Goal: Task Accomplishment & Management: Use online tool/utility

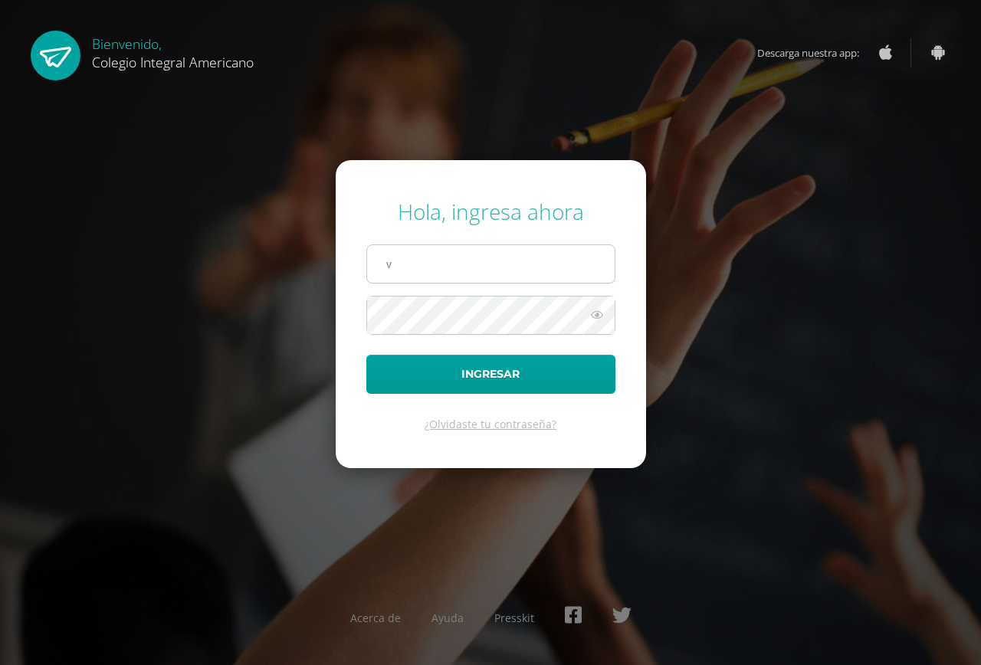
type input "[EMAIL_ADDRESS][DOMAIN_NAME]"
click at [593, 312] on icon at bounding box center [597, 315] width 20 height 18
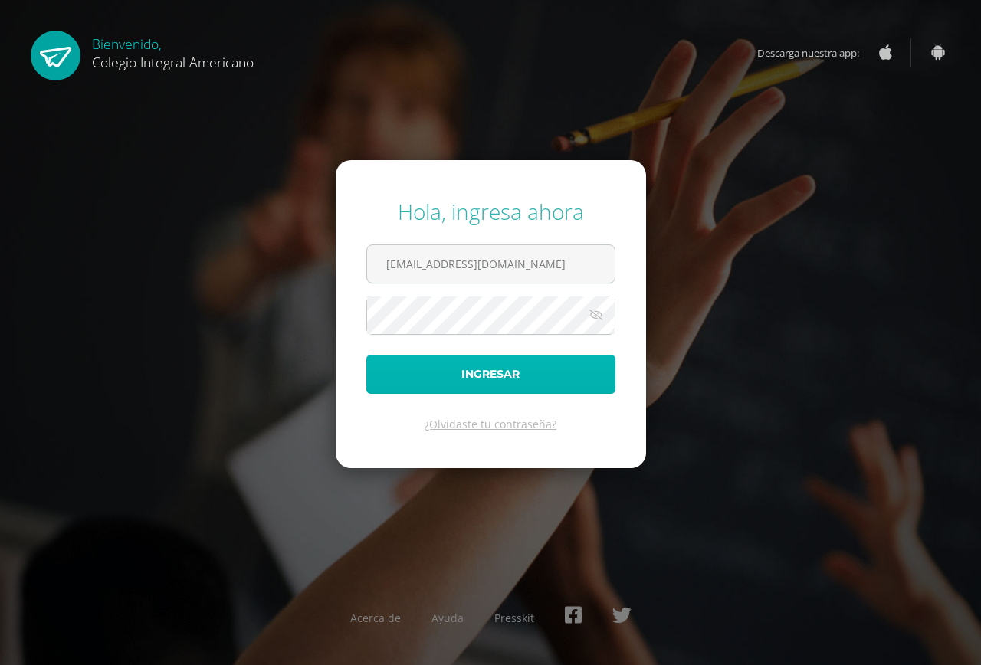
click at [457, 370] on button "Ingresar" at bounding box center [490, 374] width 249 height 39
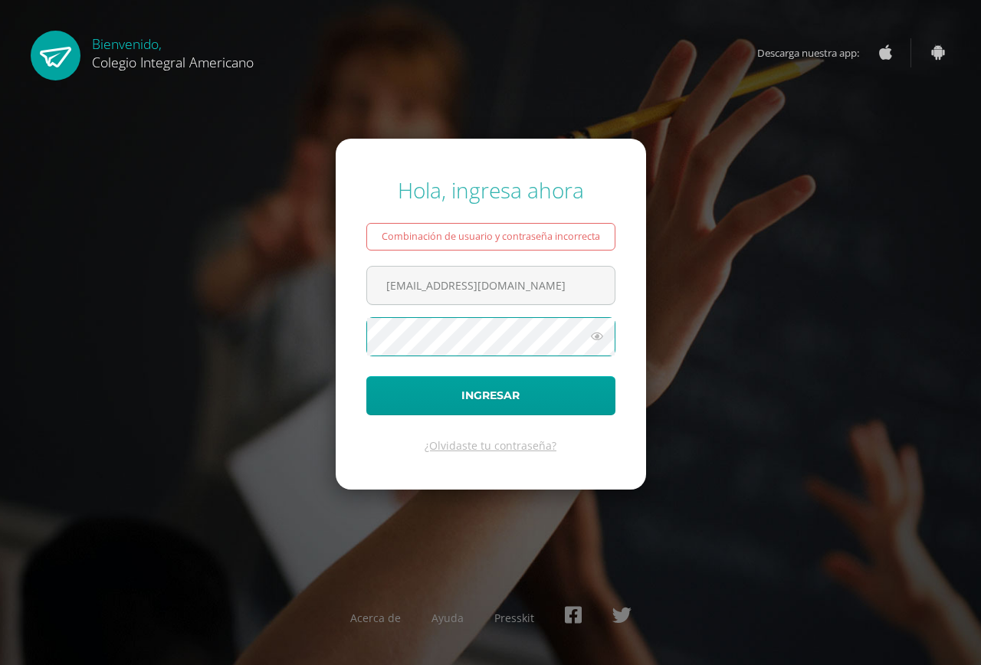
click at [596, 336] on icon at bounding box center [597, 336] width 20 height 18
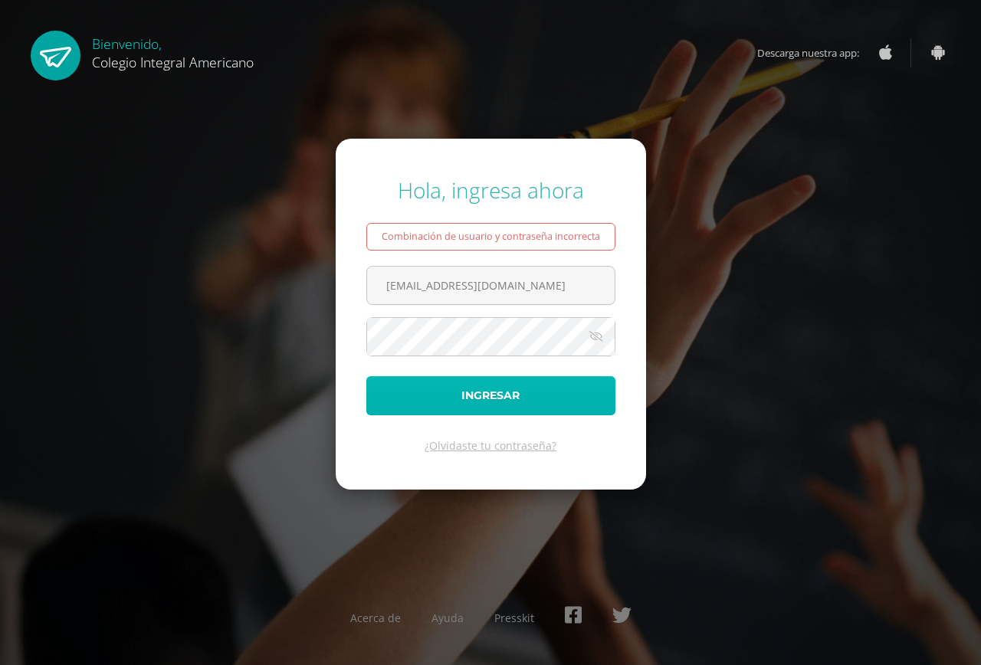
click at [461, 386] on button "Ingresar" at bounding box center [490, 395] width 249 height 39
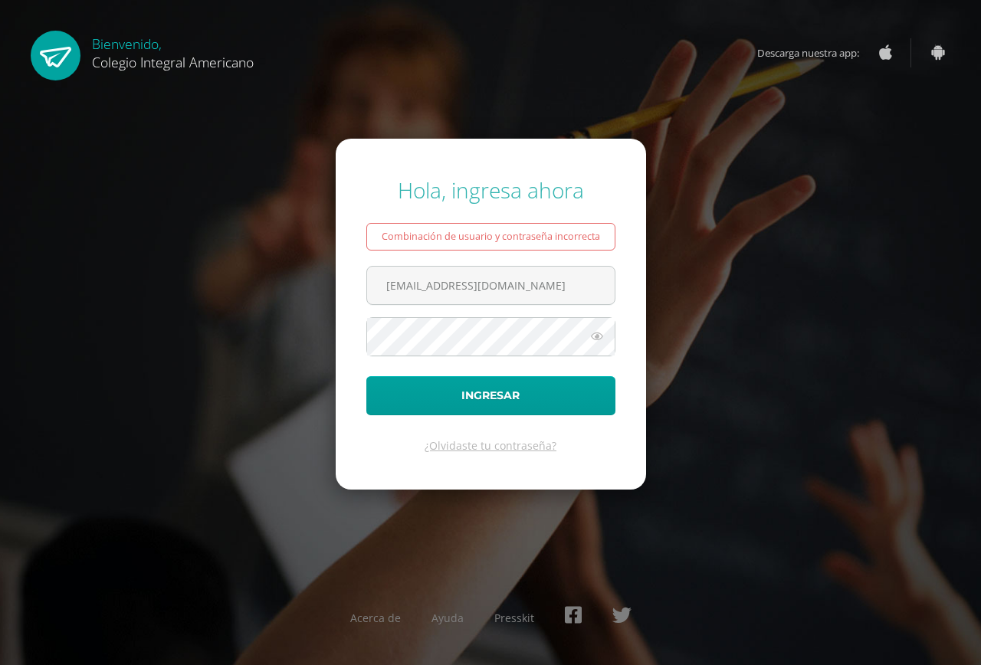
click at [596, 340] on icon at bounding box center [597, 336] width 20 height 18
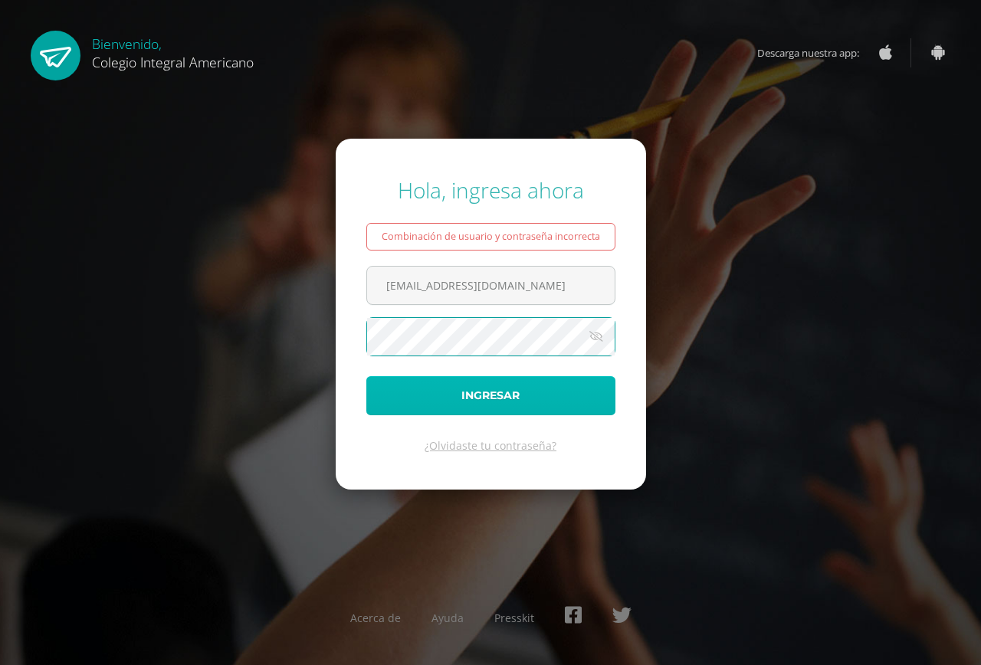
click at [470, 383] on button "Ingresar" at bounding box center [490, 395] width 249 height 39
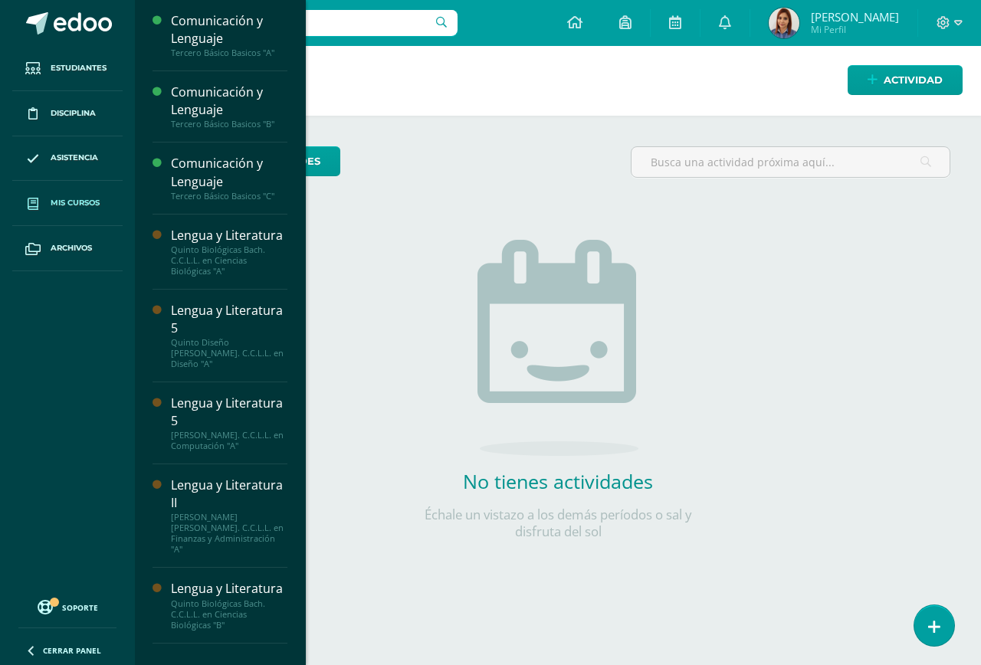
click at [67, 197] on span "Mis cursos" at bounding box center [75, 203] width 49 height 12
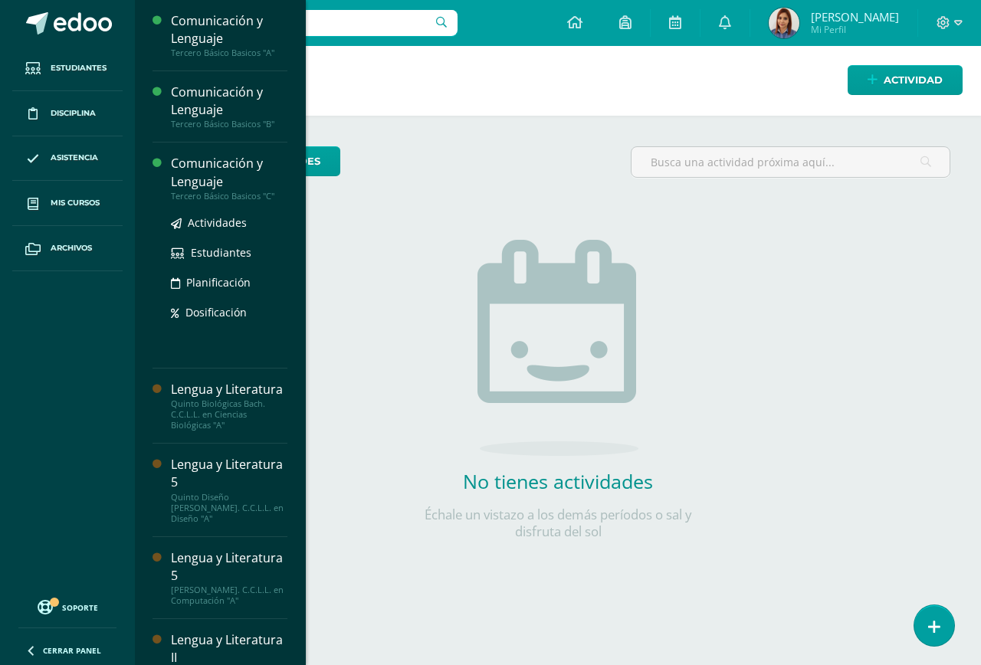
click at [252, 192] on div "Tercero Básico Basicos "C"" at bounding box center [229, 196] width 117 height 11
click at [233, 218] on span "Actividades" at bounding box center [217, 222] width 59 height 15
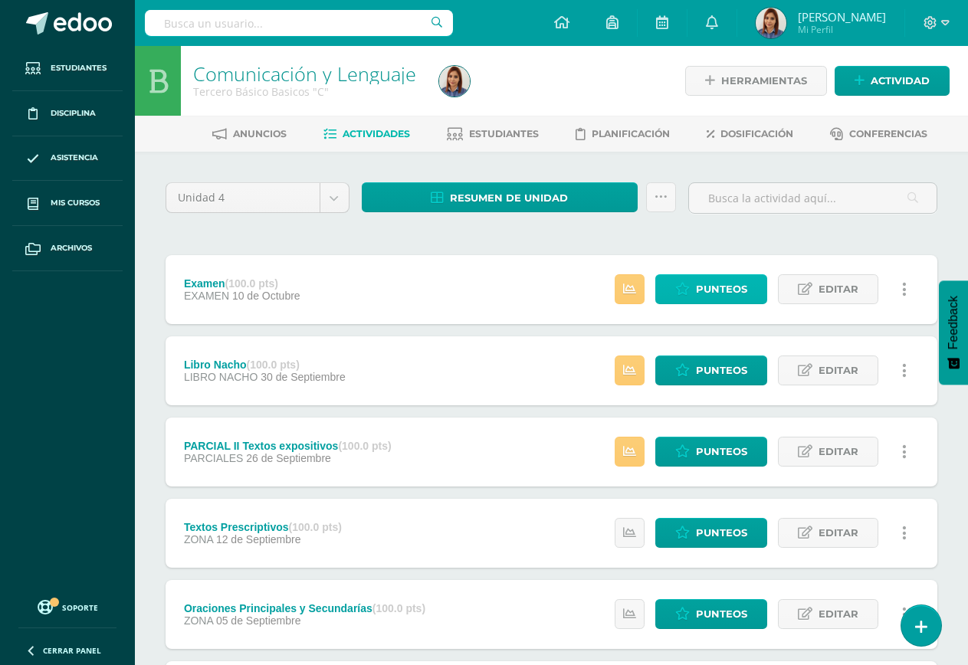
click at [741, 288] on span "Punteos" at bounding box center [721, 289] width 51 height 28
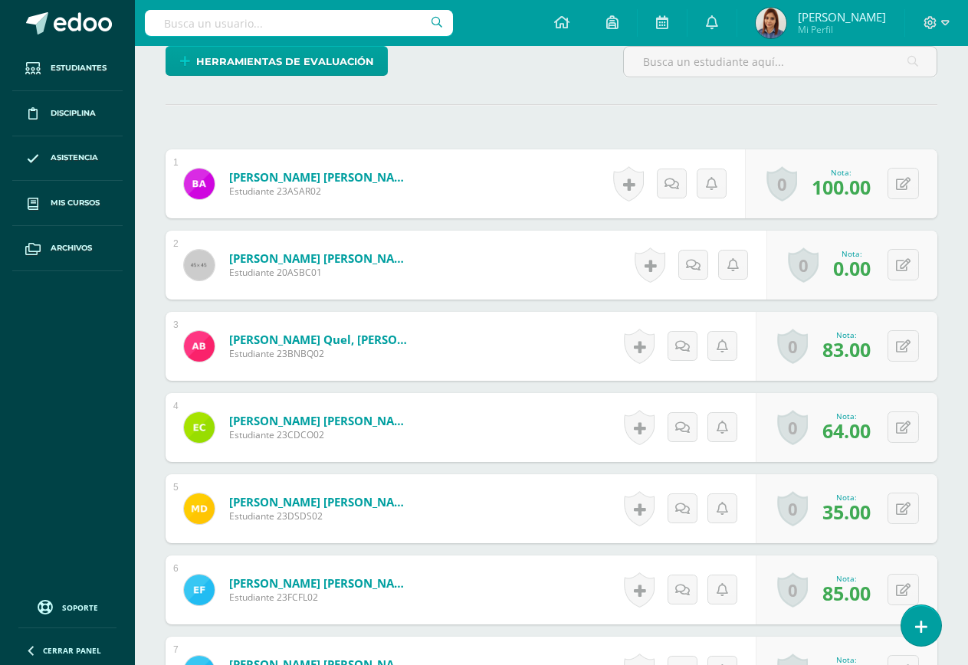
scroll to position [468, 0]
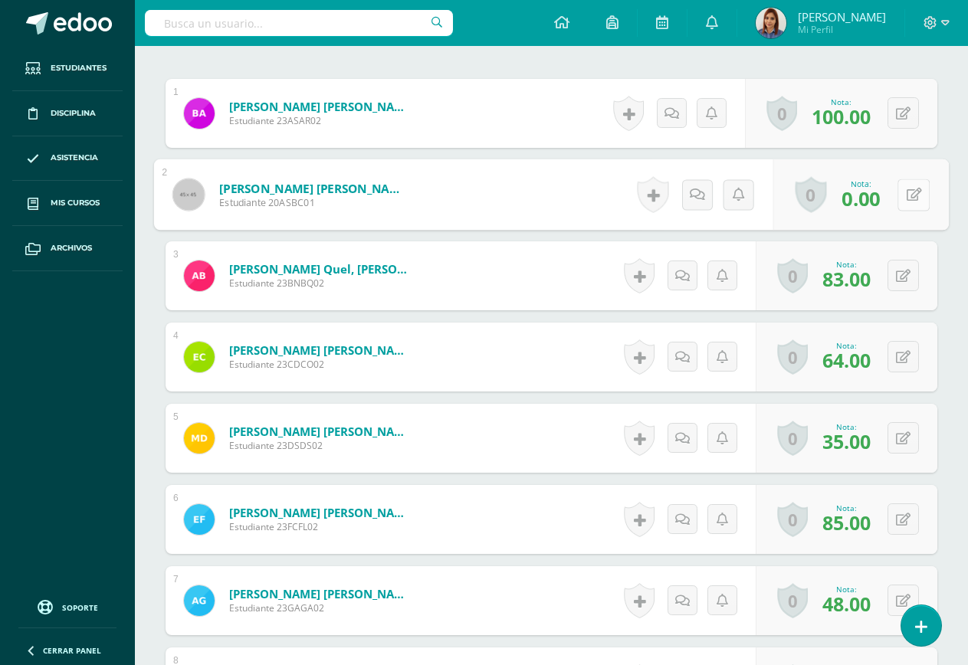
click at [907, 199] on icon at bounding box center [914, 194] width 15 height 13
type input "82"
click at [866, 198] on icon at bounding box center [873, 198] width 14 height 13
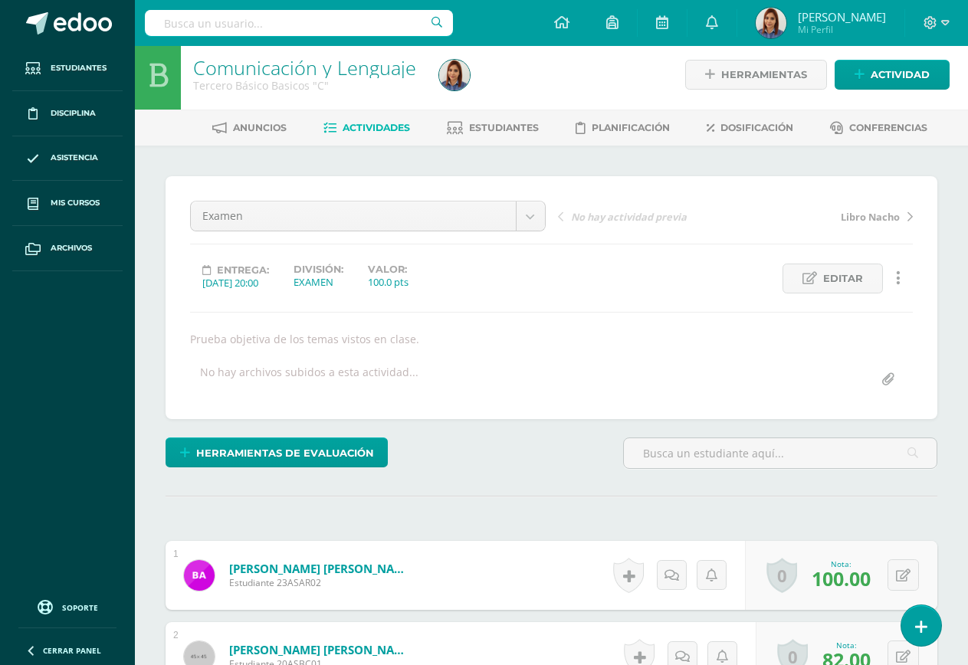
scroll to position [0, 0]
